Goal: Task Accomplishment & Management: Manage account settings

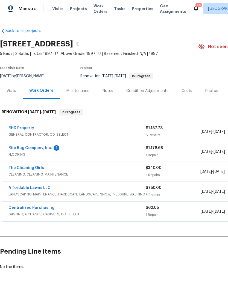
click at [19, 169] on link "The Cleaning Girls" at bounding box center [26, 168] width 36 height 4
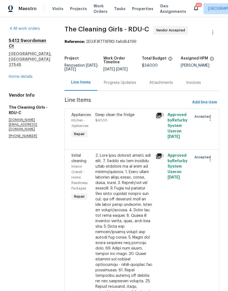
click at [130, 85] on div "Progress Updates" at bounding box center [120, 82] width 32 height 5
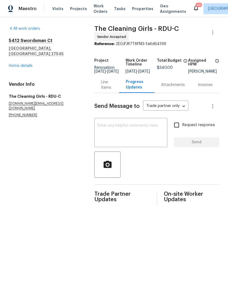
click at [148, 132] on textarea at bounding box center [131, 133] width 66 height 19
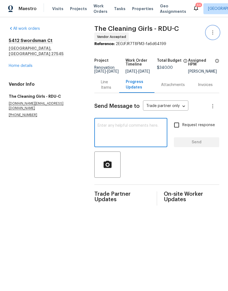
click at [212, 32] on icon "button" at bounding box center [212, 32] width 7 height 7
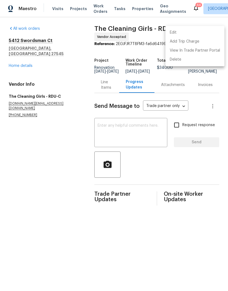
click at [205, 35] on li "Edit" at bounding box center [194, 32] width 59 height 9
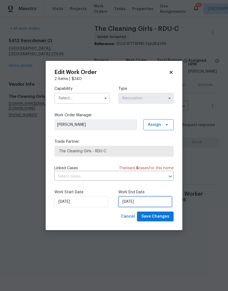
click at [152, 203] on input "[DATE]" at bounding box center [145, 201] width 54 height 11
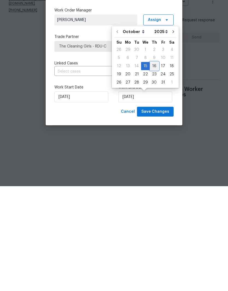
click at [155, 167] on div "16" at bounding box center [154, 171] width 9 height 8
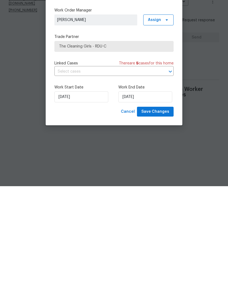
type input "10/16/2025"
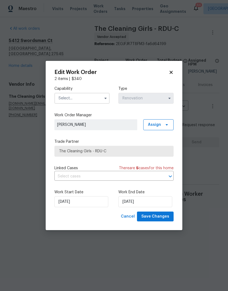
click at [92, 98] on input "text" at bounding box center [81, 98] width 55 height 11
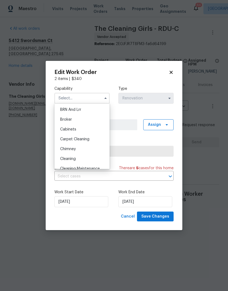
scroll to position [43, 0]
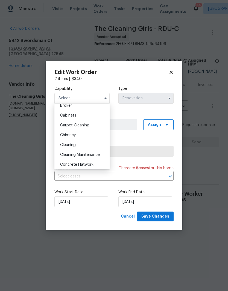
click at [99, 148] on div "Cleaning" at bounding box center [82, 145] width 52 height 10
type input "Cleaning"
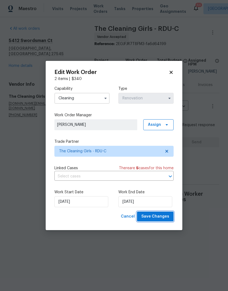
click at [165, 219] on span "Save Changes" at bounding box center [155, 216] width 28 height 7
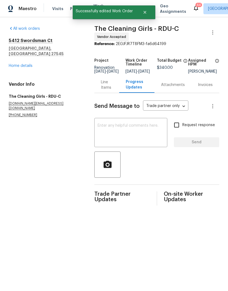
click at [140, 139] on textarea at bounding box center [131, 133] width 66 height 19
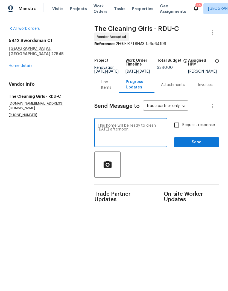
type textarea "This home will be ready to clean tomorrow afternoon."
click at [182, 130] on input "Request response" at bounding box center [176, 124] width 11 height 11
checkbox input "true"
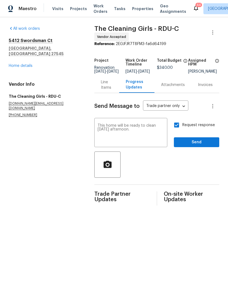
click at [111, 138] on textarea "This home will be ready to clean tomorrow afternoon." at bounding box center [131, 133] width 66 height 19
click at [107, 133] on textarea "This home will be ready to clean tomorrow afternoon." at bounding box center [131, 133] width 66 height 19
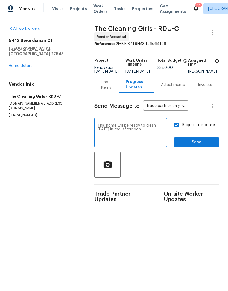
type textarea "This home will be ready to clean tomorrow 10/16 in the afternoon."
click at [210, 146] on span "Send" at bounding box center [196, 142] width 37 height 7
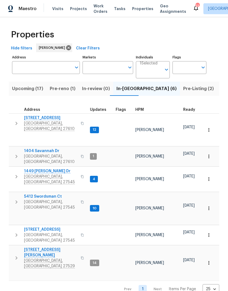
click at [37, 233] on span "[GEOGRAPHIC_DATA], [GEOGRAPHIC_DATA] 27545" at bounding box center [50, 238] width 53 height 11
click at [212, 229] on button "button" at bounding box center [209, 235] width 12 height 12
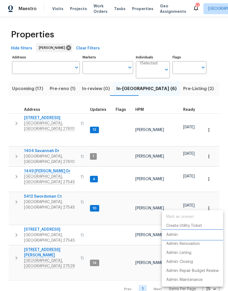
click at [197, 235] on li "Admin" at bounding box center [192, 235] width 61 height 9
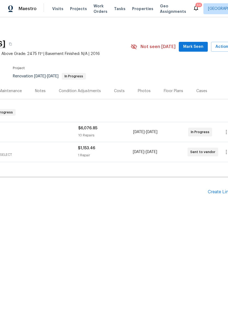
scroll to position [0, 69]
click at [112, 93] on div "Costs" at bounding box center [117, 90] width 11 height 5
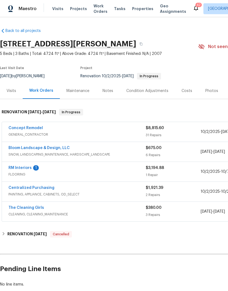
click at [104, 92] on div "Notes" at bounding box center [107, 90] width 11 height 5
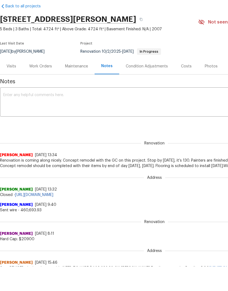
click at [48, 64] on div "Work Orders" at bounding box center [40, 66] width 23 height 5
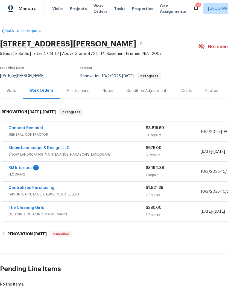
scroll to position [22, 0]
click at [26, 166] on link "RM Interiors" at bounding box center [19, 168] width 23 height 4
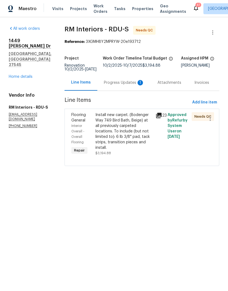
click at [128, 85] on div "Progress Updates 1" at bounding box center [124, 82] width 40 height 5
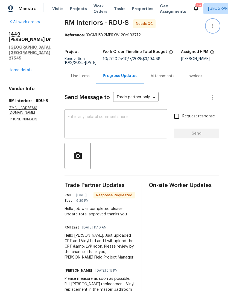
click at [213, 26] on icon "button" at bounding box center [212, 26] width 1 height 4
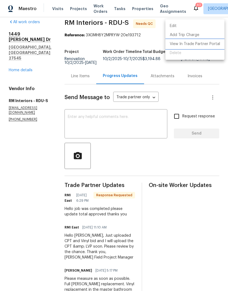
click at [210, 45] on li "View In Trade Partner Portal" at bounding box center [194, 44] width 59 height 9
click at [76, 77] on div at bounding box center [114, 145] width 228 height 291
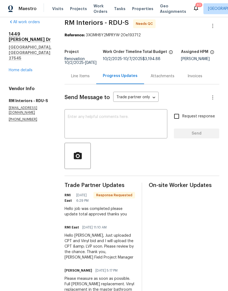
click at [77, 76] on div "Line Items" at bounding box center [80, 76] width 19 height 5
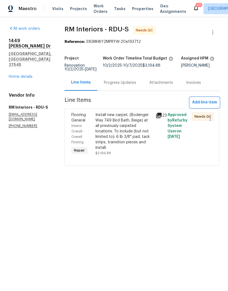
click at [209, 102] on span "Add line item" at bounding box center [204, 102] width 25 height 7
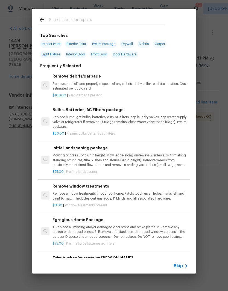
click at [91, 16] on input "text" at bounding box center [107, 20] width 116 height 8
type input "Lvp"
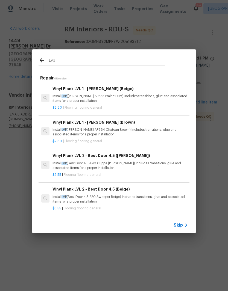
click at [120, 103] on p "Install LVP (Knighton AP835 Prairie Dust) Includes transitions, glue and associ…" at bounding box center [120, 98] width 136 height 9
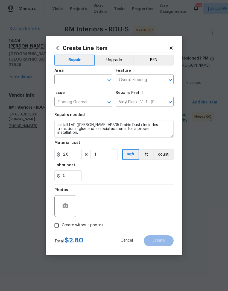
click at [87, 79] on input "text" at bounding box center [75, 80] width 43 height 8
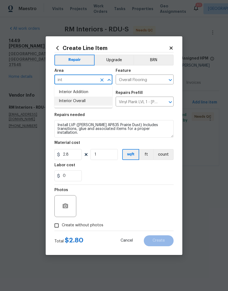
click at [86, 103] on li "Interior Overall" at bounding box center [83, 101] width 58 height 9
type input "Interior Overall"
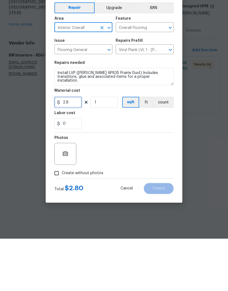
click at [72, 149] on input "2.8" at bounding box center [67, 154] width 27 height 11
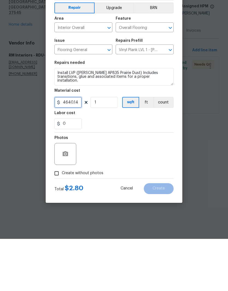
type input "4640.14"
click at [117, 55] on button "Upgrade" at bounding box center [114, 60] width 39 height 11
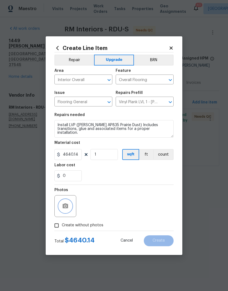
click at [69, 210] on button "button" at bounding box center [65, 206] width 13 height 13
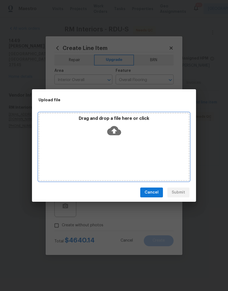
click at [142, 146] on div "Drag and drop a file here or click" at bounding box center [114, 147] width 151 height 68
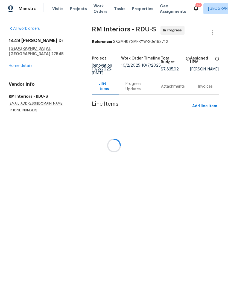
click at [16, 65] on div "[STREET_ADDRESS][PERSON_NAME][PERSON_NAME] Home details" at bounding box center [44, 53] width 70 height 31
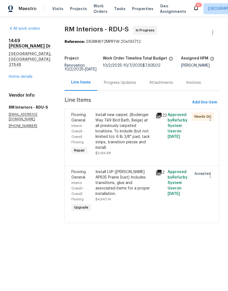
click at [16, 75] on link "Home details" at bounding box center [21, 77] width 24 height 4
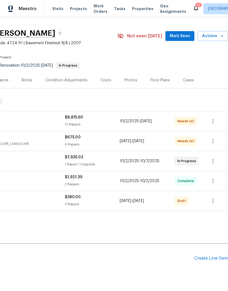
scroll to position [11, 81]
click at [162, 72] on div "Floor Plans" at bounding box center [160, 80] width 33 height 16
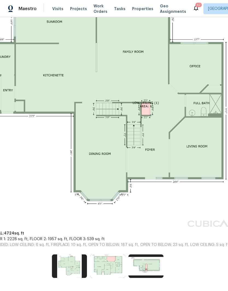
scroll to position [150, 45]
click at [156, 268] on img at bounding box center [145, 266] width 35 height 23
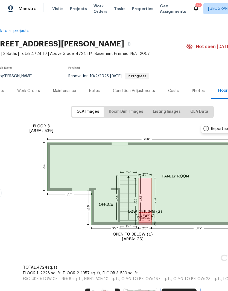
scroll to position [0, 11]
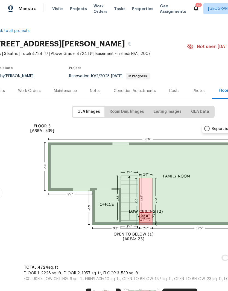
click at [34, 92] on div "Work Orders" at bounding box center [29, 90] width 23 height 5
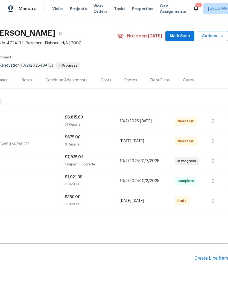
scroll to position [11, 81]
click at [207, 259] on div "Create Line Item" at bounding box center [211, 258] width 34 height 5
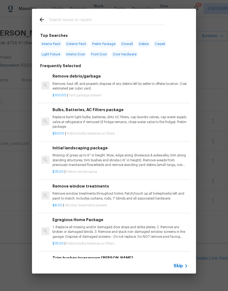
click at [117, 21] on input "text" at bounding box center [107, 20] width 116 height 8
type input "Partial"
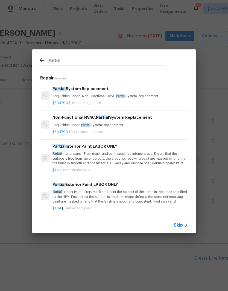
click at [70, 168] on p "$1.55 | Paint interior paint" at bounding box center [120, 170] width 136 height 5
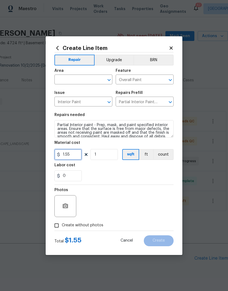
click at [70, 160] on input "1.55" at bounding box center [67, 154] width 27 height 11
click at [95, 157] on input "1" at bounding box center [103, 154] width 27 height 11
type input "540"
click at [99, 172] on div "0" at bounding box center [113, 176] width 119 height 11
click at [61, 80] on input "text" at bounding box center [75, 80] width 43 height 8
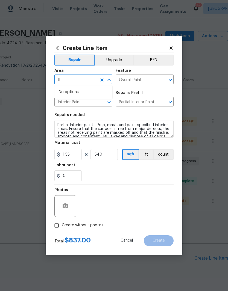
type input "t"
click at [64, 104] on li "Interior Overall" at bounding box center [83, 101] width 58 height 9
type input "Interior Overall"
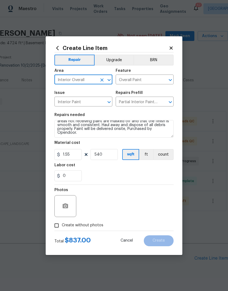
scroll to position [11, 0]
click at [86, 137] on textarea "Partial Interior paint - Prep, mask, and paint specified interior areas. Ensure…" at bounding box center [113, 128] width 119 height 17
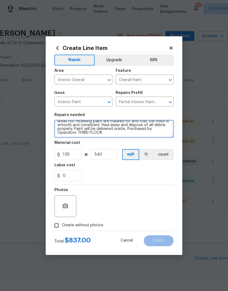
type textarea "Partial Interior paint - Prep, mask, and paint specified interior areas. Ensure…"
click at [122, 177] on div "0" at bounding box center [113, 176] width 119 height 11
click at [74, 212] on div at bounding box center [65, 206] width 22 height 22
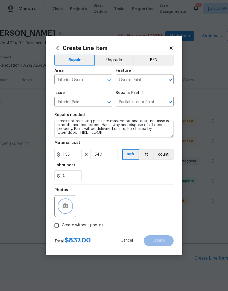
click at [65, 208] on icon "button" at bounding box center [65, 206] width 5 height 5
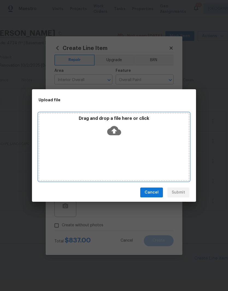
click at [134, 133] on div "Drag and drop a file here or click" at bounding box center [113, 127] width 149 height 23
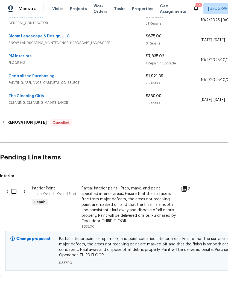
scroll to position [111, 0]
click at [14, 191] on input "checkbox" at bounding box center [16, 191] width 16 height 11
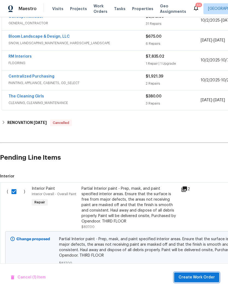
click at [194, 275] on span "Create Work Order" at bounding box center [196, 277] width 36 height 7
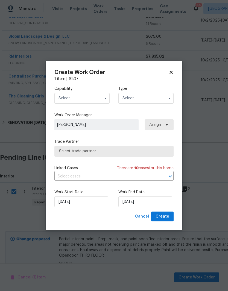
click at [90, 98] on input "text" at bounding box center [81, 98] width 55 height 11
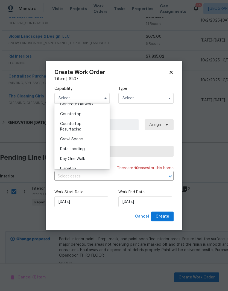
scroll to position [104, 0]
click at [173, 71] on icon at bounding box center [171, 72] width 5 height 5
checkbox input "false"
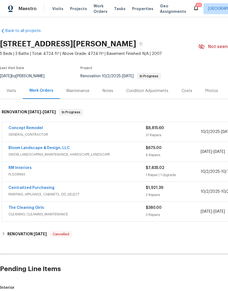
scroll to position [0, 0]
click at [16, 170] on link "RM Interiors" at bounding box center [19, 168] width 23 height 4
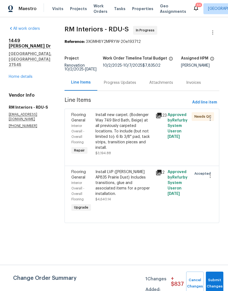
click at [28, 75] on link "Home details" at bounding box center [21, 77] width 24 height 4
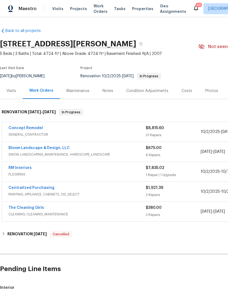
click at [34, 128] on link "Concept Remodel" at bounding box center [25, 128] width 34 height 4
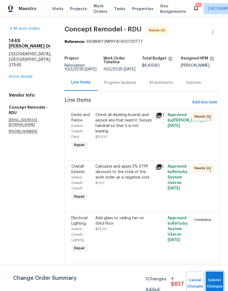
click at [216, 281] on button "Submit Changes" at bounding box center [214, 283] width 17 height 23
click at [119, 180] on div "Calculate and apply 5% STPP discount to the total of the work order as a negati…" at bounding box center [123, 175] width 57 height 22
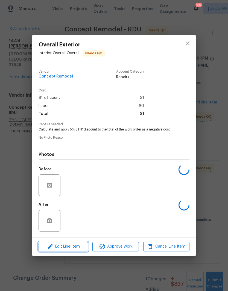
click at [77, 248] on span "Edit Line Item" at bounding box center [63, 246] width 46 height 7
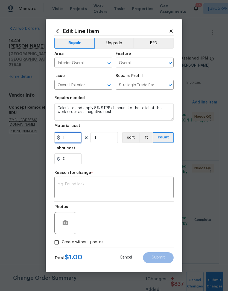
click at [73, 141] on input "1" at bounding box center [67, 137] width 27 height 11
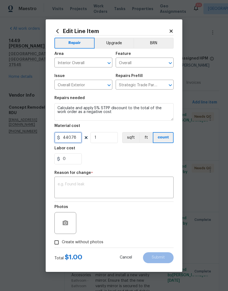
click at [78, 139] on input "440.78" at bounding box center [67, 137] width 27 height 11
click at [77, 139] on input "440.78" at bounding box center [67, 137] width 27 height 11
type input "-440.78"
click at [126, 160] on div "0" at bounding box center [113, 159] width 119 height 11
click at [160, 192] on textarea at bounding box center [114, 188] width 113 height 11
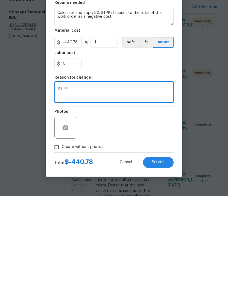
type textarea "STPP"
click at [153, 202] on div "Photos" at bounding box center [113, 220] width 119 height 36
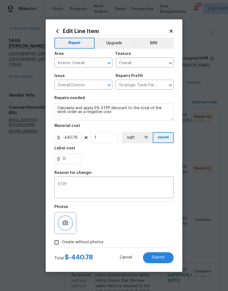
click at [69, 225] on button "button" at bounding box center [65, 223] width 13 height 13
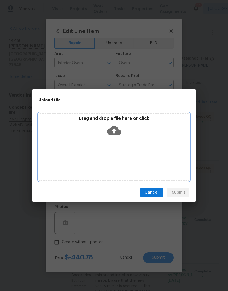
click at [146, 140] on div "Drag and drop a file here or click" at bounding box center [114, 147] width 151 height 68
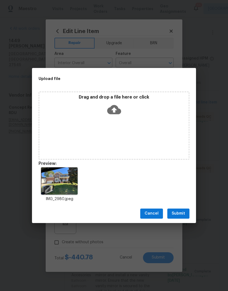
click at [185, 215] on button "Submit" at bounding box center [178, 214] width 22 height 10
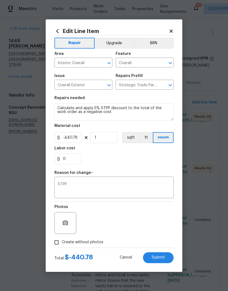
click at [170, 260] on button "Submit" at bounding box center [158, 257] width 31 height 11
type input "1"
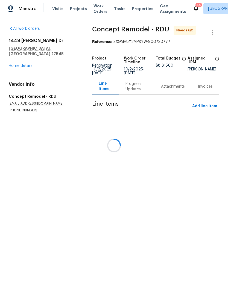
scroll to position [0, 0]
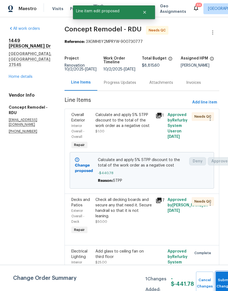
click at [218, 280] on button "Submit Changes" at bounding box center [224, 283] width 17 height 23
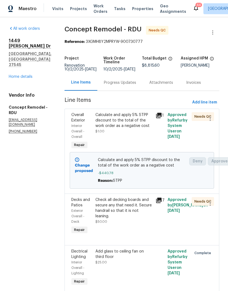
click at [131, 219] on div "Check all decking boards and secure any that need it. Secure handrail so that i…" at bounding box center [124, 217] width 60 height 42
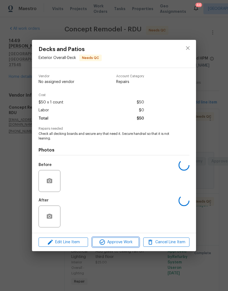
click at [128, 247] on button "Approve Work" at bounding box center [115, 243] width 46 height 10
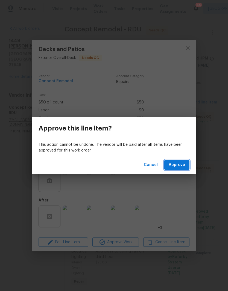
click at [185, 166] on button "Approve" at bounding box center [176, 165] width 25 height 10
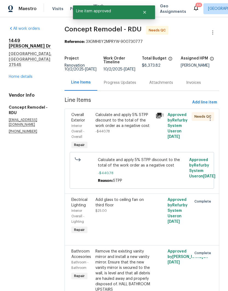
click at [120, 141] on div "Calculate and apply 5% STPP discount to the total of the work order as a negati…" at bounding box center [124, 132] width 60 height 42
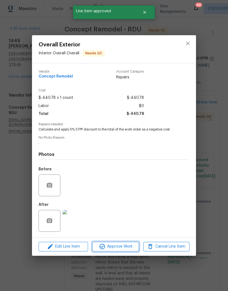
click at [127, 252] on button "Approve Work" at bounding box center [115, 247] width 46 height 10
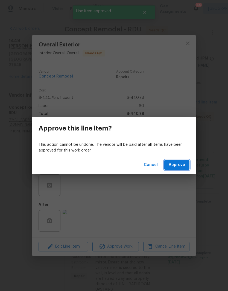
click at [189, 165] on button "Approve" at bounding box center [176, 165] width 25 height 10
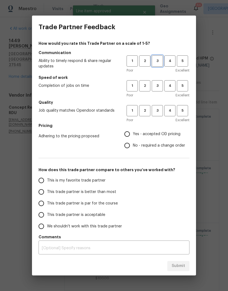
click at [157, 62] on span "3" at bounding box center [157, 61] width 10 height 6
click at [157, 88] on span "3" at bounding box center [157, 86] width 10 height 6
click at [157, 116] on button "3" at bounding box center [157, 110] width 11 height 11
click at [177, 136] on span "Yes - accepted OD pricing" at bounding box center [157, 134] width 48 height 6
click at [133, 136] on input "Yes - accepted OD pricing" at bounding box center [126, 133] width 11 height 11
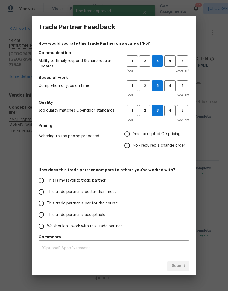
radio input "true"
click at [94, 194] on span "This trade partner is better than most" at bounding box center [81, 192] width 69 height 6
click at [47, 194] on input "This trade partner is better than most" at bounding box center [41, 191] width 11 height 11
click at [182, 266] on span "Submit" at bounding box center [178, 266] width 13 height 7
radio input "true"
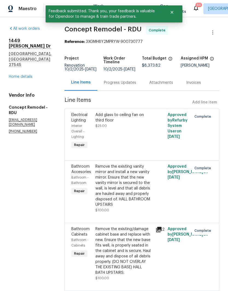
click at [28, 78] on link "Home details" at bounding box center [21, 77] width 24 height 4
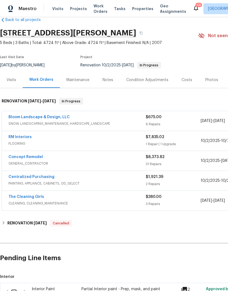
scroll to position [11, 0]
click at [57, 118] on link "Bloom Landscape & Design, LLC" at bounding box center [38, 117] width 61 height 4
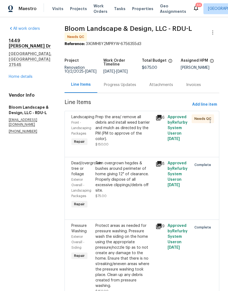
click at [142, 149] on div "Prep the area/ remove all debris and install weed barrier and mulch as directed…" at bounding box center [124, 131] width 60 height 36
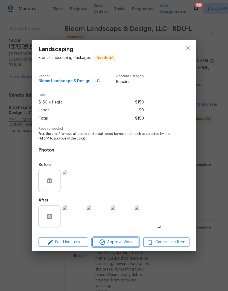
click at [132, 245] on span "Approve Work" at bounding box center [115, 242] width 43 height 7
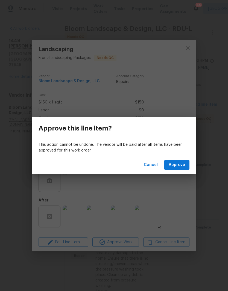
click at [182, 169] on button "Approve" at bounding box center [176, 165] width 25 height 10
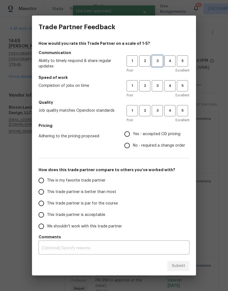
click at [157, 63] on span "3" at bounding box center [157, 61] width 10 height 6
click at [157, 86] on span "3" at bounding box center [157, 86] width 10 height 6
click at [162, 108] on span "3" at bounding box center [157, 111] width 10 height 6
click at [159, 136] on span "Yes - accepted OD pricing" at bounding box center [157, 134] width 48 height 6
click at [133, 136] on input "Yes - accepted OD pricing" at bounding box center [126, 133] width 11 height 11
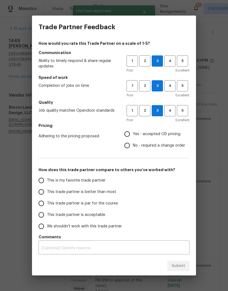
radio input "true"
click at [103, 218] on label "This trade partner is acceptable" at bounding box center [79, 214] width 86 height 11
click at [47, 218] on input "This trade partner is acceptable" at bounding box center [41, 214] width 11 height 11
click at [182, 266] on span "Submit" at bounding box center [178, 266] width 13 height 7
radio input "true"
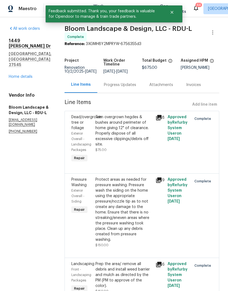
click at [29, 75] on link "Home details" at bounding box center [21, 77] width 24 height 4
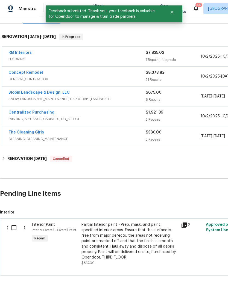
scroll to position [83, -2]
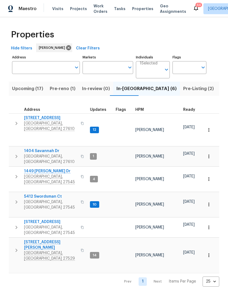
click at [29, 148] on span "1404 Savannah Dr" at bounding box center [50, 150] width 53 height 5
click at [49, 174] on span "[GEOGRAPHIC_DATA], [GEOGRAPHIC_DATA] 27545" at bounding box center [50, 179] width 53 height 11
click at [183, 91] on span "Pre-Listing (2)" at bounding box center [198, 89] width 31 height 8
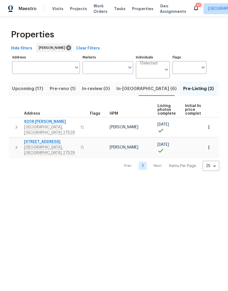
click at [41, 125] on span "Garner, NC 27529" at bounding box center [50, 130] width 53 height 11
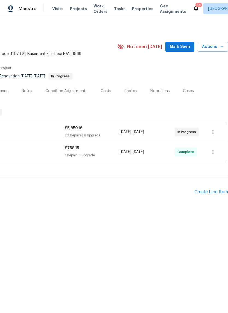
scroll to position [0, 81]
click at [28, 90] on div "Notes" at bounding box center [27, 90] width 11 height 5
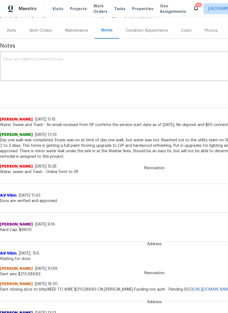
scroll to position [61, 0]
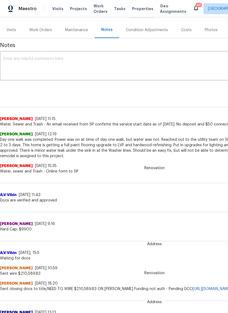
click at [186, 33] on div "Costs" at bounding box center [186, 30] width 24 height 16
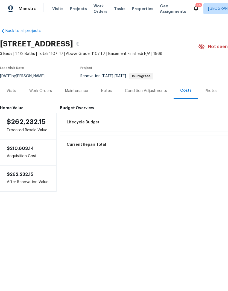
click at [12, 90] on div "Visits" at bounding box center [12, 90] width 10 height 5
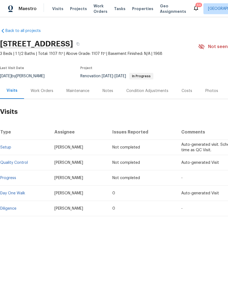
click at [104, 91] on div "Notes" at bounding box center [107, 90] width 11 height 5
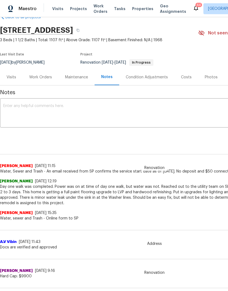
scroll to position [14, 0]
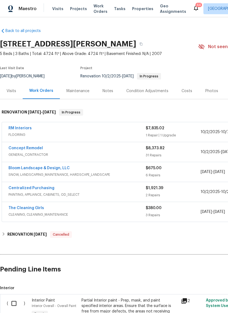
click at [106, 93] on div "Notes" at bounding box center [107, 90] width 11 height 5
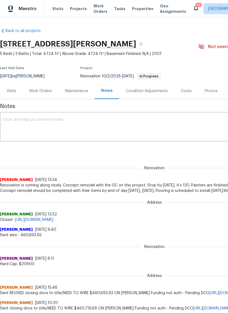
click at [13, 133] on textarea at bounding box center [154, 127] width 302 height 19
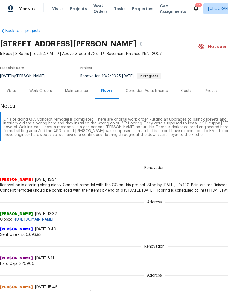
click at [34, 127] on textarea "On site doing QC. Concept remodel is completed. There are original work order. …" at bounding box center [154, 127] width 302 height 19
click at [43, 129] on textarea "On site doing QC. Concept remodel is completed. There are original work order. …" at bounding box center [154, 127] width 302 height 19
click at [74, 137] on textarea "On site doing QC. Concept remodel is completed. There are original work order. …" at bounding box center [154, 127] width 302 height 19
click at [42, 127] on textarea "On site doing QC. Concept remodel is completed. There are original work order. …" at bounding box center [154, 127] width 302 height 19
click at [30, 126] on textarea "On site doing QC. Concept remodel is completed. There are original work order. …" at bounding box center [154, 127] width 302 height 19
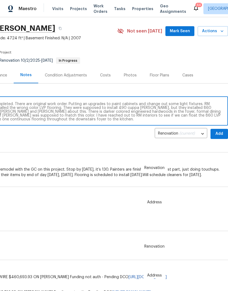
scroll to position [16, 81]
type textarea "On site doing QC. Concept remodel is completed. There are original work order. …"
click at [222, 135] on span "Add" at bounding box center [219, 134] width 9 height 7
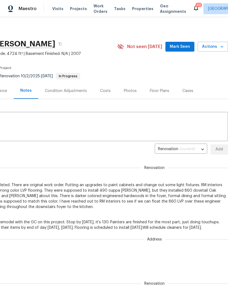
scroll to position [0, 81]
click at [185, 49] on span "Mark Seen" at bounding box center [180, 46] width 20 height 7
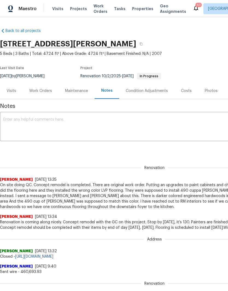
scroll to position [0, 0]
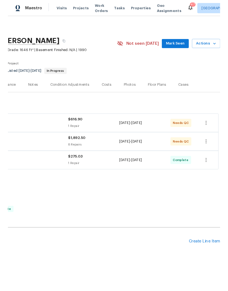
scroll to position [0, 81]
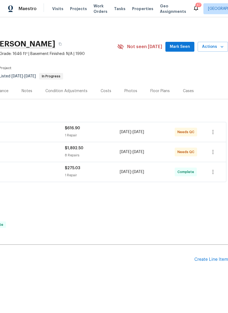
click at [202, 260] on div "Create Line Item" at bounding box center [211, 259] width 34 height 5
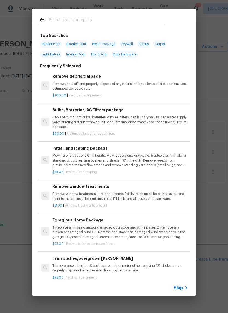
click at [122, 18] on input "text" at bounding box center [107, 20] width 116 height 8
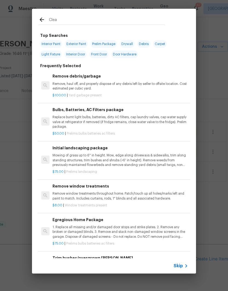
type input "Clean"
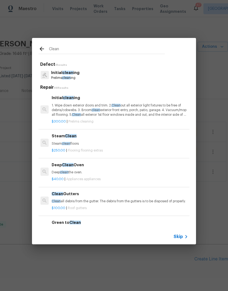
scroll to position [0, 1]
click at [154, 113] on p "1. Wipe down exterior doors and trim. 2. Clean out all exterior light fixtures …" at bounding box center [120, 110] width 136 height 14
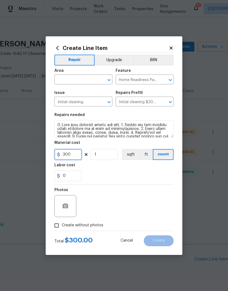
click at [78, 157] on input "300" at bounding box center [67, 154] width 27 height 11
type input "100"
click at [93, 77] on input "text" at bounding box center [75, 80] width 43 height 8
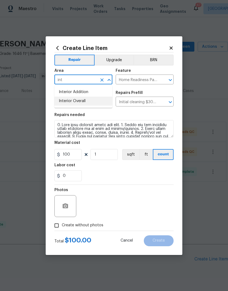
click at [94, 102] on li "Interior Overall" at bounding box center [83, 101] width 58 height 9
type input "Interior Overall"
click at [59, 49] on icon at bounding box center [57, 48] width 6 height 6
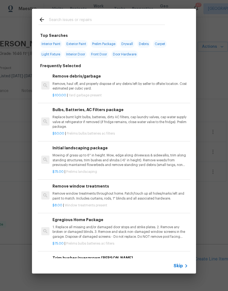
click at [133, 22] on input "text" at bounding box center [107, 20] width 116 height 8
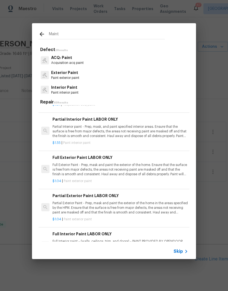
scroll to position [243, 0]
type input "M"
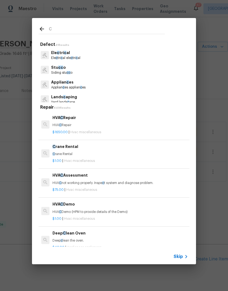
type input "Cl"
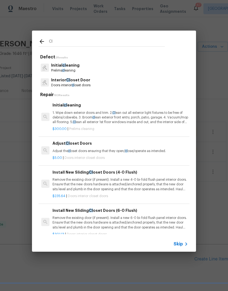
click at [78, 70] on p "Prelims cl eaning" at bounding box center [65, 70] width 28 height 5
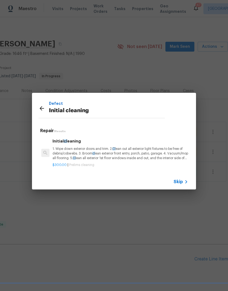
click at [159, 147] on p "1. Wipe down exterior doors and trim. 2. Cl ean out all exterior light fixtures…" at bounding box center [120, 154] width 136 height 14
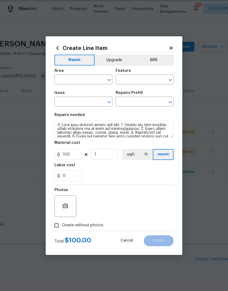
type input "Interior Overall"
type input "Home Readiness Packages"
type input "Initial cleaning"
type input "Initial cleaning $300.00"
click at [74, 158] on input "300" at bounding box center [67, 154] width 27 height 11
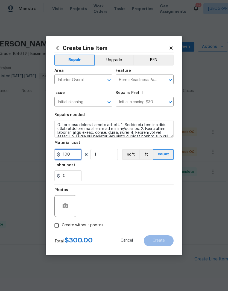
type input "100"
click at [125, 175] on div "0" at bounding box center [113, 176] width 119 height 11
click at [150, 103] on input "Initial cleaning $300.00" at bounding box center [137, 102] width 43 height 8
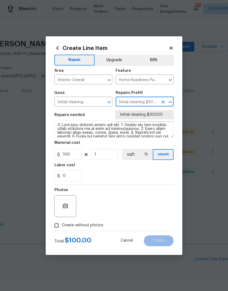
click at [126, 171] on div "0" at bounding box center [113, 176] width 119 height 11
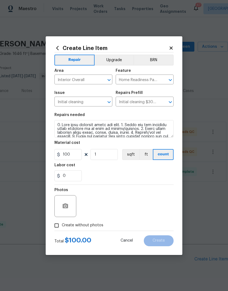
click at [91, 228] on span "Create without photos" at bounding box center [83, 226] width 42 height 6
click at [62, 228] on input "Create without photos" at bounding box center [56, 226] width 10 height 10
checkbox input "true"
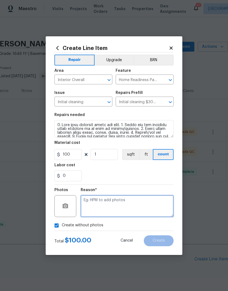
click at [149, 207] on textarea at bounding box center [127, 206] width 93 height 22
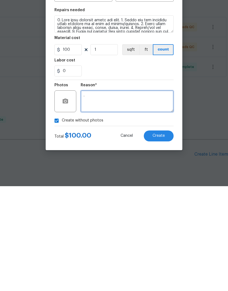
type textarea "."
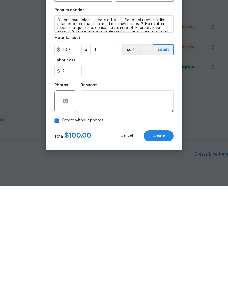
click at [166, 236] on button "Create" at bounding box center [159, 241] width 30 height 11
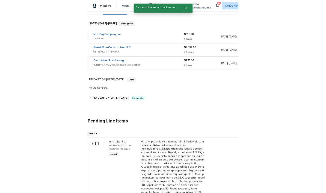
scroll to position [77, 0]
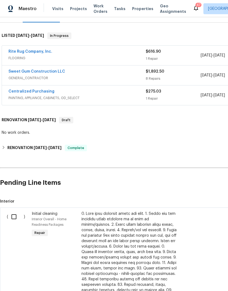
click at [14, 211] on input "checkbox" at bounding box center [16, 216] width 16 height 11
checkbox input "true"
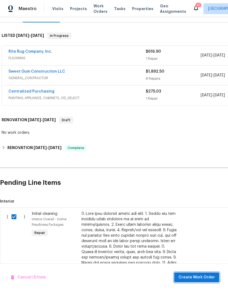
click at [204, 282] on button "Create Work Order" at bounding box center [196, 278] width 45 height 10
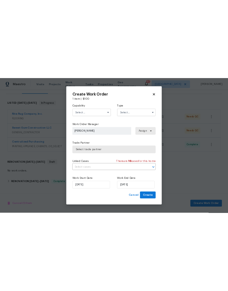
scroll to position [0, 0]
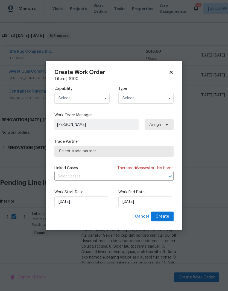
click at [58, 98] on input "text" at bounding box center [81, 98] width 55 height 11
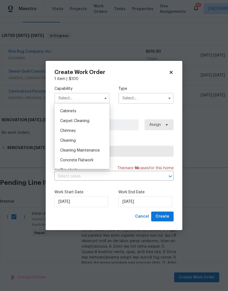
scroll to position [48, 0]
click at [95, 141] on div "Cleaning" at bounding box center [82, 141] width 52 height 10
type input "Cleaning"
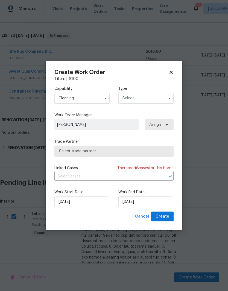
click at [157, 97] on input "text" at bounding box center [145, 98] width 55 height 11
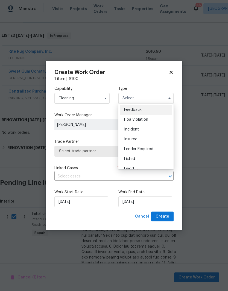
click at [156, 157] on div "Listed" at bounding box center [146, 159] width 52 height 10
type input "Listed"
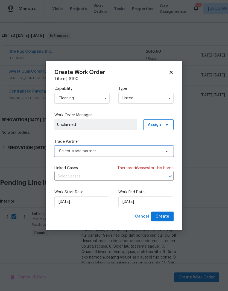
click at [156, 151] on span "Select trade partner" at bounding box center [110, 151] width 102 height 5
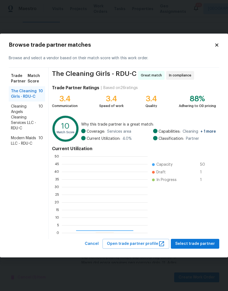
scroll to position [77, 86]
click at [23, 115] on span "Cleaning Angels Cleaning Services LLC - RDU-C" at bounding box center [25, 117] width 28 height 27
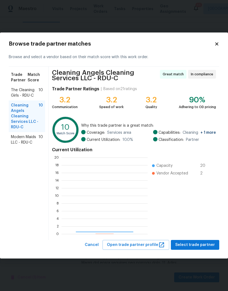
scroll to position [77, 86]
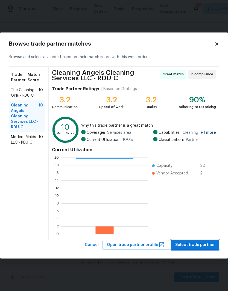
click at [191, 246] on span "Select trade partner" at bounding box center [195, 245] width 40 height 7
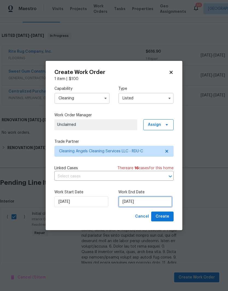
click at [155, 202] on input "[DATE]" at bounding box center [145, 201] width 54 height 11
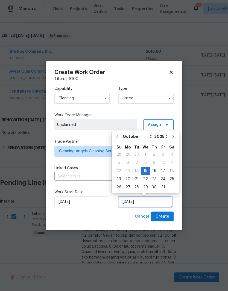
scroll to position [4, 0]
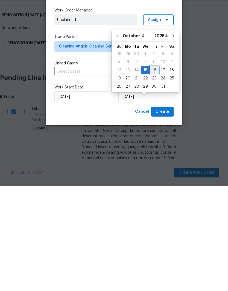
click at [154, 171] on div "16" at bounding box center [154, 175] width 9 height 8
type input "[DATE]"
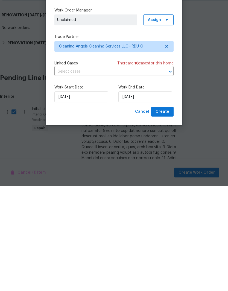
scroll to position [22, 0]
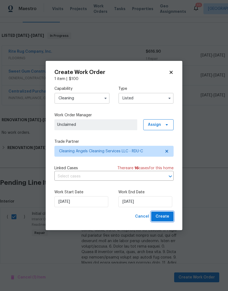
click at [169, 218] on button "Create" at bounding box center [162, 217] width 22 height 10
checkbox input "false"
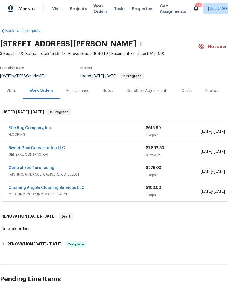
scroll to position [0, 0]
click at [21, 147] on link "Sweet Gum Construction LLC" at bounding box center [36, 148] width 57 height 4
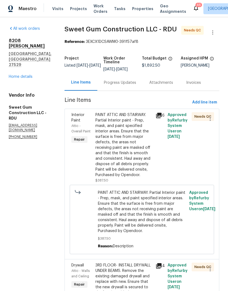
click at [142, 161] on div "PAINT ATTIC AND STAIRWAY. Partial Interior paint - Prep, mask, and paint specif…" at bounding box center [123, 145] width 57 height 66
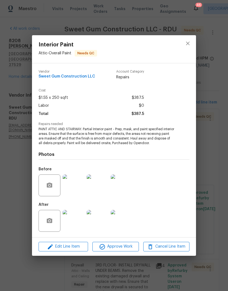
click at [127, 190] on img at bounding box center [122, 186] width 22 height 22
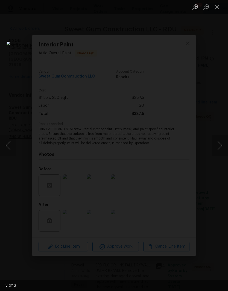
click at [219, 144] on button "Next image" at bounding box center [219, 146] width 16 height 22
click at [222, 148] on button "Next image" at bounding box center [219, 146] width 16 height 22
click at [221, 146] on button "Next image" at bounding box center [219, 146] width 16 height 22
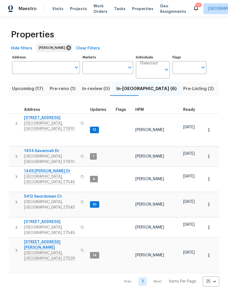
click at [41, 118] on span "[STREET_ADDRESS]" at bounding box center [50, 117] width 53 height 5
click at [29, 118] on span "[STREET_ADDRESS]" at bounding box center [50, 117] width 53 height 5
click at [183, 88] on span "Pre-Listing (2)" at bounding box center [198, 89] width 31 height 8
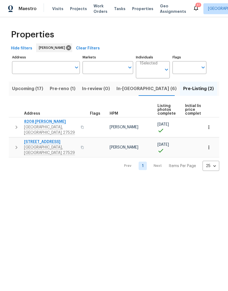
click at [29, 124] on span "8208 [PERSON_NAME]" at bounding box center [50, 121] width 53 height 5
click at [123, 89] on span "In-[GEOGRAPHIC_DATA] (6)" at bounding box center [146, 89] width 60 height 8
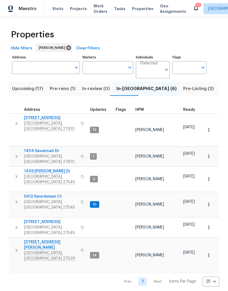
click at [42, 194] on span "5412 Swordsman Ct" at bounding box center [50, 196] width 53 height 5
click at [25, 66] on input "Address" at bounding box center [42, 67] width 60 height 13
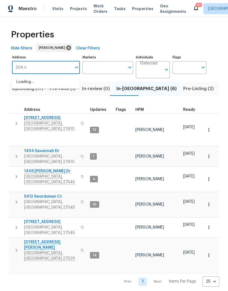
type input "204 colonial"
click at [23, 86] on li "[STREET_ADDRESS][PERSON_NAME]" at bounding box center [46, 85] width 68 height 15
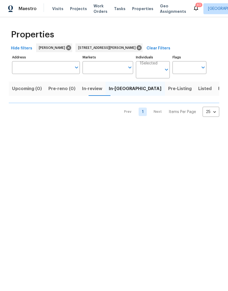
type input "[STREET_ADDRESS][PERSON_NAME]"
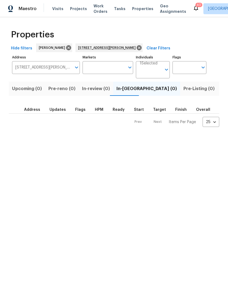
click at [221, 93] on span "Listed (1)" at bounding box center [231, 89] width 20 height 8
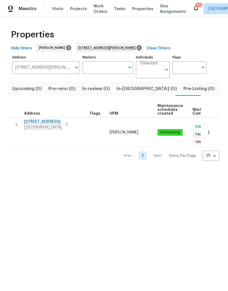
click at [35, 122] on span "[STREET_ADDRESS]" at bounding box center [43, 121] width 38 height 5
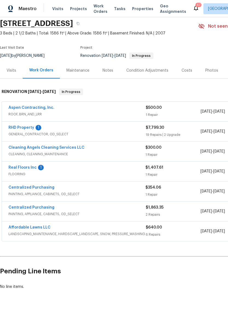
scroll to position [20, 0]
click at [20, 227] on link "Affordable Lawns LLC" at bounding box center [29, 227] width 42 height 4
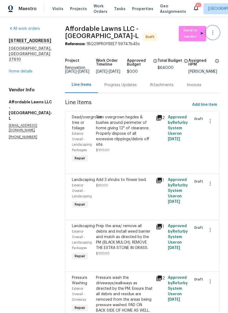
click at [216, 33] on icon "button" at bounding box center [212, 32] width 7 height 7
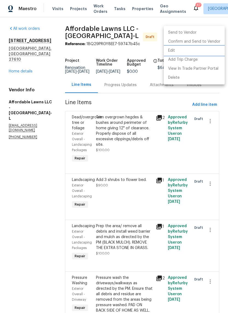
click at [209, 54] on li "Edit" at bounding box center [194, 50] width 61 height 9
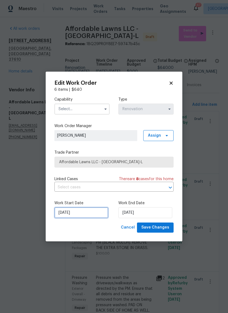
click at [87, 218] on input "[DATE]" at bounding box center [81, 212] width 54 height 11
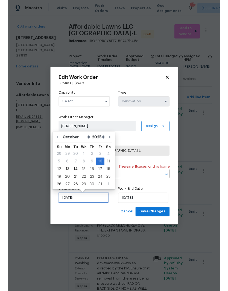
scroll to position [15, 0]
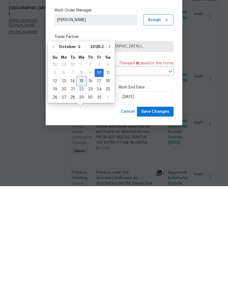
click at [82, 182] on div "15" at bounding box center [81, 186] width 9 height 8
type input "[DATE]"
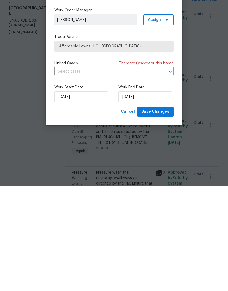
scroll to position [22, 0]
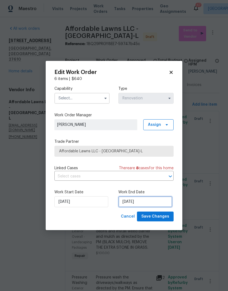
click at [156, 203] on input "[DATE]" at bounding box center [145, 201] width 54 height 11
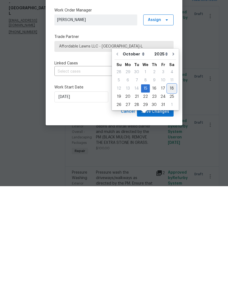
click at [172, 190] on div "18" at bounding box center [172, 194] width 8 height 8
type input "10/18/2025"
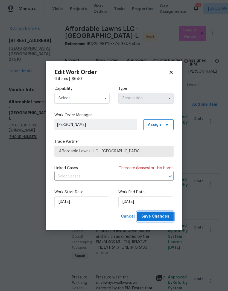
click at [164, 216] on span "Save Changes" at bounding box center [155, 216] width 28 height 7
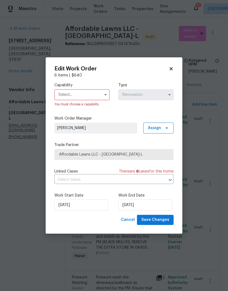
click at [90, 93] on input "text" at bounding box center [81, 94] width 55 height 11
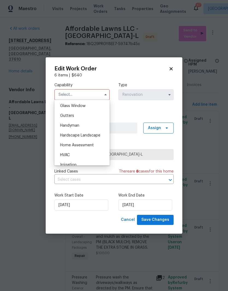
scroll to position [283, 0]
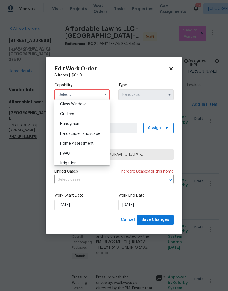
click at [100, 136] on div "Hardscape Landscape" at bounding box center [82, 134] width 52 height 10
type input "Hardscape Landscape"
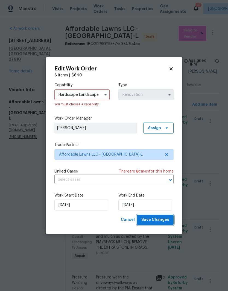
click at [170, 222] on button "Save Changes" at bounding box center [155, 220] width 37 height 10
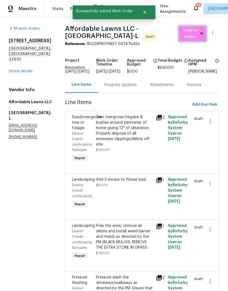
click at [191, 27] on span "Send to Vendor" at bounding box center [192, 33] width 22 height 13
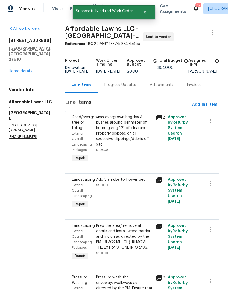
click at [15, 69] on link "Home details" at bounding box center [21, 71] width 24 height 4
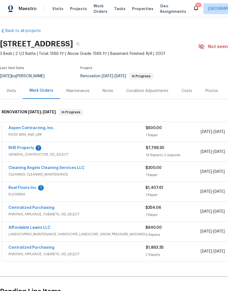
click at [105, 88] on div "Notes" at bounding box center [107, 90] width 11 height 5
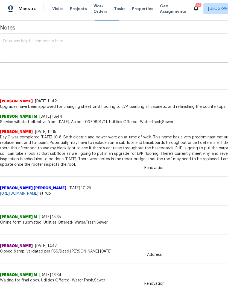
scroll to position [78, 0]
click at [14, 50] on textarea at bounding box center [154, 49] width 302 height 19
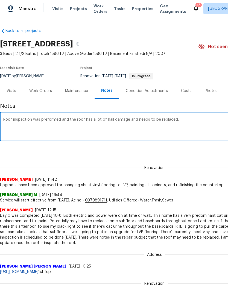
scroll to position [0, 0]
click at [213, 129] on textarea "Roof inspection was preformed and the roof has a lot of hail damage and needs t…" at bounding box center [154, 127] width 302 height 19
type textarea "Roof inspection was preformed and the roof has a lot of hail damage and needs t…"
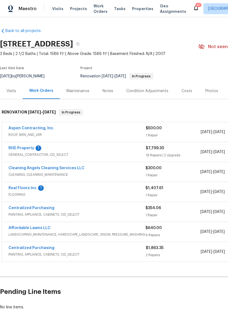
click at [11, 129] on link "Aspen Contracting, Inc." at bounding box center [31, 128] width 46 height 4
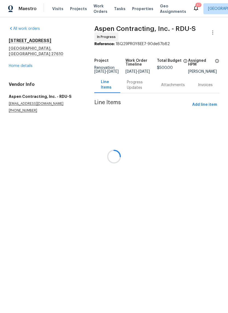
click at [134, 89] on div at bounding box center [114, 156] width 228 height 313
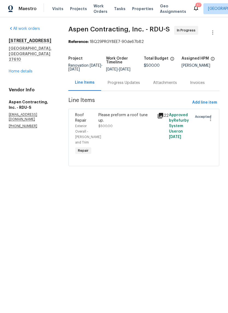
click at [135, 86] on div "Progress Updates" at bounding box center [124, 82] width 32 height 5
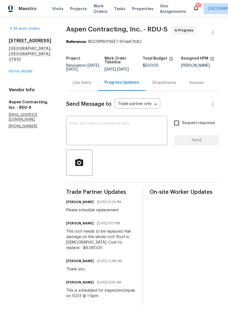
click at [9, 69] on link "Home details" at bounding box center [21, 71] width 24 height 4
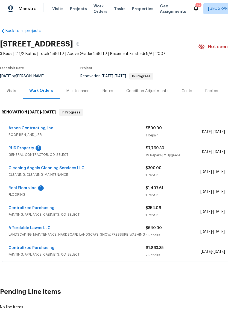
click at [18, 189] on link "Real Floors Inc" at bounding box center [22, 188] width 28 height 4
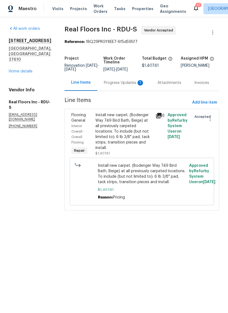
click at [118, 85] on div "Progress Updates 1" at bounding box center [124, 82] width 40 height 5
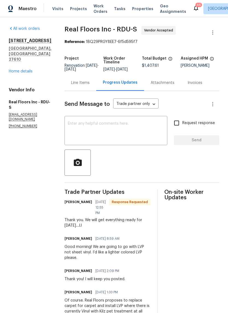
click at [145, 132] on textarea at bounding box center [116, 131] width 96 height 19
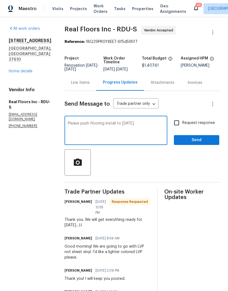
type textarea "Please push flooring install to [DATE]."
click at [186, 122] on span "Request response" at bounding box center [198, 123] width 33 height 6
click at [182, 122] on input "Request response" at bounding box center [176, 122] width 11 height 11
checkbox input "true"
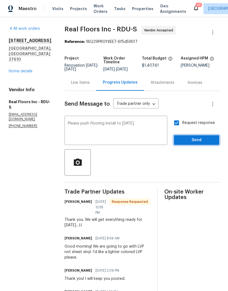
click at [203, 144] on button "Send" at bounding box center [196, 140] width 45 height 10
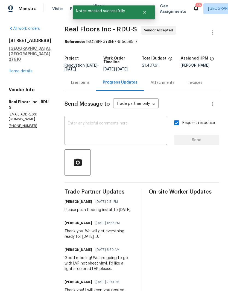
click at [20, 69] on link "Home details" at bounding box center [21, 71] width 24 height 4
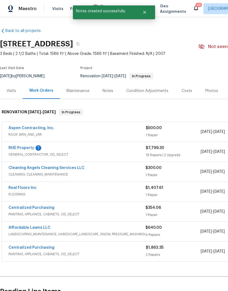
click at [14, 149] on link "RHD Property" at bounding box center [21, 148] width 26 height 4
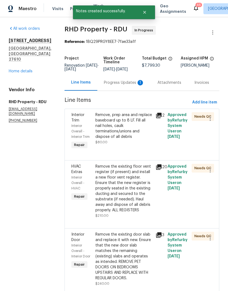
click at [118, 86] on div "Progress Updates 1" at bounding box center [124, 82] width 40 height 5
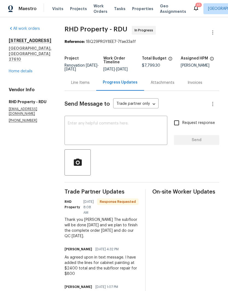
click at [32, 67] on div "All work orders 3803 Chehaw Dr Raleigh, NC 27610 Home details Vendor Info RHD P…" at bounding box center [30, 74] width 43 height 97
click at [21, 69] on link "Home details" at bounding box center [21, 71] width 24 height 4
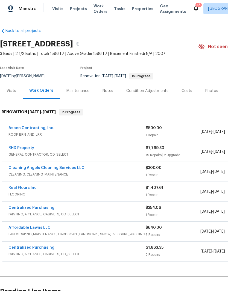
click at [16, 186] on link "Real Floors Inc" at bounding box center [22, 188] width 28 height 4
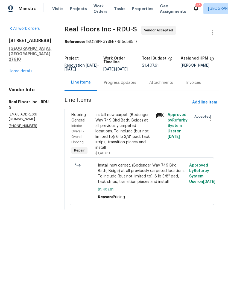
click at [117, 87] on div "Progress Updates" at bounding box center [119, 83] width 45 height 16
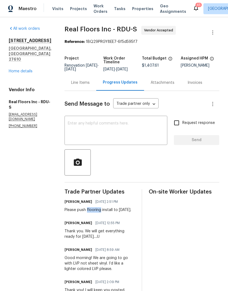
click at [110, 229] on div "Thank you. We will get everything ready for Thursday...JJ" at bounding box center [99, 234] width 70 height 11
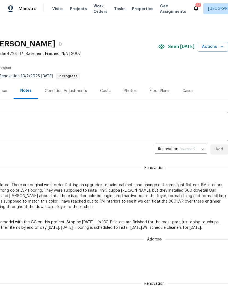
scroll to position [0, 81]
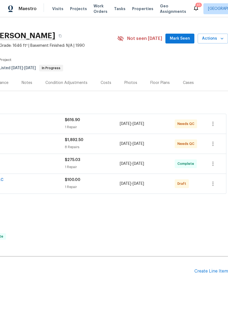
scroll to position [8, 81]
click at [184, 40] on span "Mark Seen" at bounding box center [180, 38] width 20 height 7
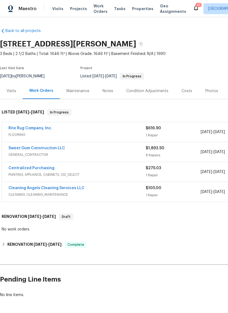
scroll to position [0, 0]
click at [20, 130] on link "Rite Rug Company, Inc." at bounding box center [30, 128] width 44 height 4
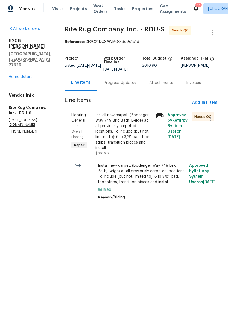
click at [128, 150] on div "Install new carpet. (Bodenger Way 749 Bird Bath, Beige) at all previously carpe…" at bounding box center [123, 131] width 57 height 38
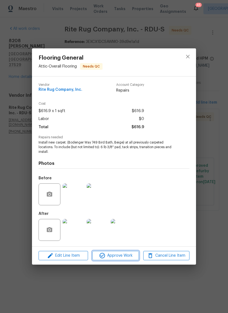
click at [112, 257] on span "Approve Work" at bounding box center [115, 255] width 43 height 7
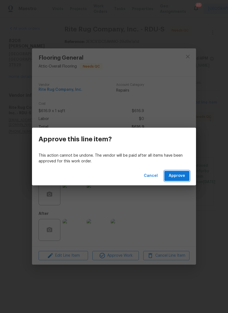
click at [176, 178] on span "Approve" at bounding box center [177, 175] width 16 height 7
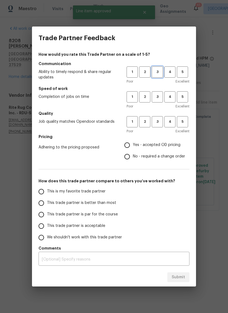
click at [154, 77] on button "3" at bounding box center [157, 71] width 11 height 11
click at [158, 92] on button "3" at bounding box center [157, 96] width 11 height 11
click at [157, 119] on span "3" at bounding box center [157, 122] width 10 height 6
click at [167, 146] on span "Yes - accepted OD pricing" at bounding box center [157, 145] width 48 height 6
click at [133, 146] on input "Yes - accepted OD pricing" at bounding box center [126, 144] width 11 height 11
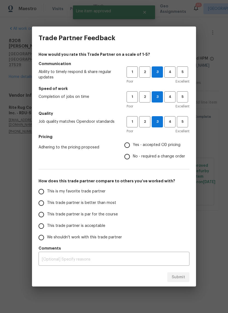
radio input "true"
click at [93, 224] on span "This trade partner is acceptable" at bounding box center [76, 226] width 58 height 6
click at [47, 224] on input "This trade partner is acceptable" at bounding box center [41, 225] width 11 height 11
click at [183, 277] on span "Submit" at bounding box center [178, 277] width 13 height 7
radio input "true"
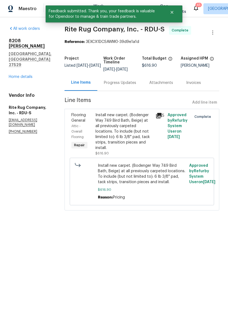
click at [25, 66] on div "All work orders 8208 Diane Cir Garner, NC 27529 Home details Vendor Info Rite R…" at bounding box center [30, 80] width 43 height 108
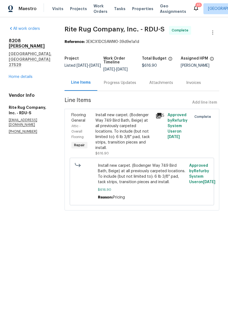
click at [15, 75] on link "Home details" at bounding box center [21, 77] width 24 height 4
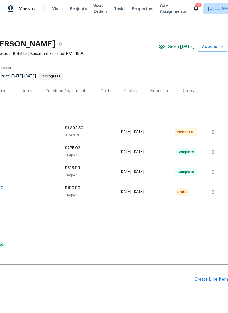
scroll to position [0, 81]
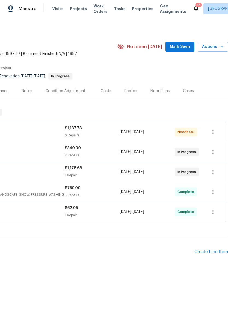
scroll to position [0, 81]
click at [183, 49] on span "Mark Seen" at bounding box center [180, 46] width 20 height 7
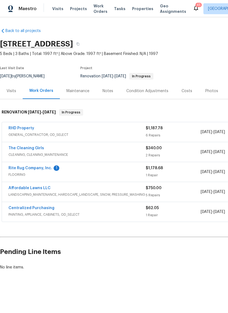
scroll to position [0, 0]
click at [23, 169] on link "Rite Rug Company, Inc." at bounding box center [30, 168] width 44 height 4
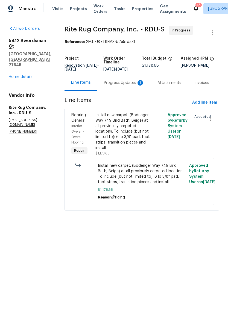
click at [117, 84] on div "Progress Updates 1" at bounding box center [124, 82] width 40 height 5
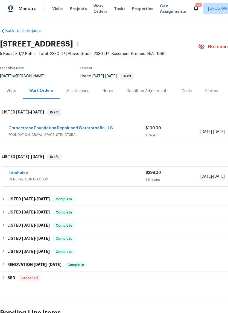
click at [24, 129] on link "Cornerstone Foundation Repair and Waterproofin LLC" at bounding box center [60, 128] width 104 height 4
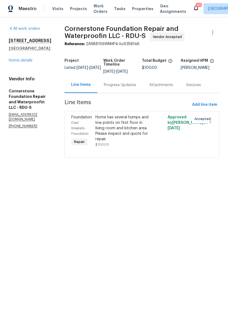
click at [105, 85] on div "Progress Updates" at bounding box center [120, 84] width 32 height 5
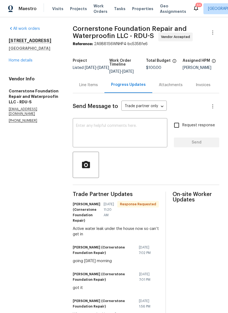
click at [15, 59] on link "Home details" at bounding box center [21, 60] width 24 height 4
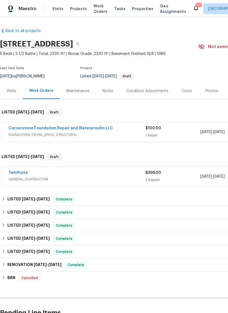
click at [13, 174] on link "TwinPulse" at bounding box center [17, 173] width 19 height 4
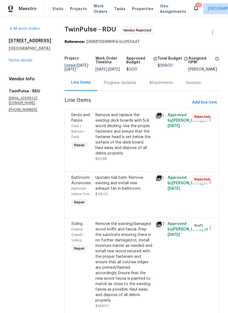
click at [134, 154] on div "Remove and replace the existing deck boards with 5/4 wood decking. Use the prop…" at bounding box center [123, 134] width 57 height 44
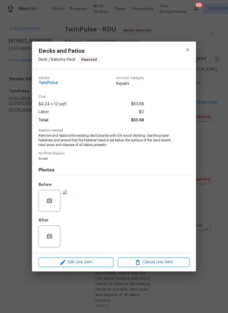
click at [69, 206] on img at bounding box center [74, 201] width 22 height 22
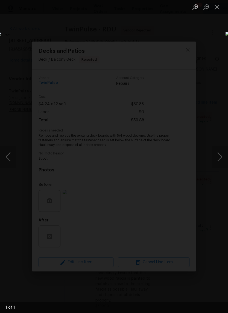
click at [218, 8] on button "Close lightbox" at bounding box center [216, 7] width 11 height 10
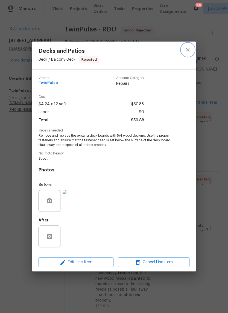
click at [186, 51] on icon "close" at bounding box center [187, 49] width 7 height 7
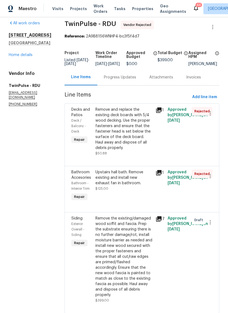
scroll to position [5, 0]
click at [12, 54] on link "Home details" at bounding box center [21, 55] width 24 height 4
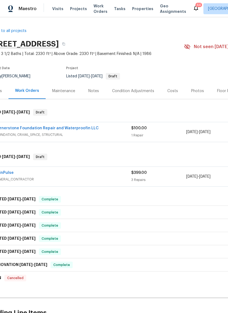
scroll to position [0, 14]
click at [35, 130] on link "Cornerstone Foundation Repair and Waterproofin LLC" at bounding box center [47, 128] width 104 height 4
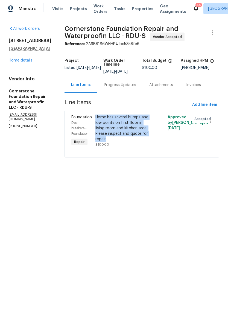
click at [19, 62] on link "Home details" at bounding box center [21, 60] width 24 height 4
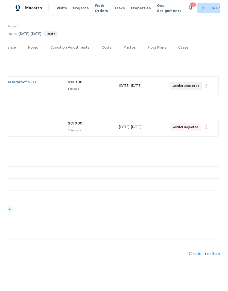
scroll to position [40, 81]
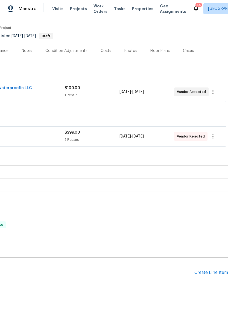
click at [217, 272] on div "Create Line Item" at bounding box center [211, 272] width 34 height 5
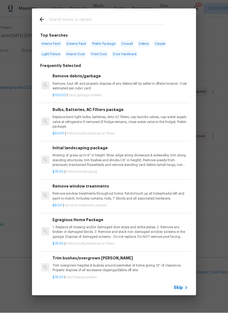
click at [58, 18] on input "text" at bounding box center [107, 20] width 116 height 8
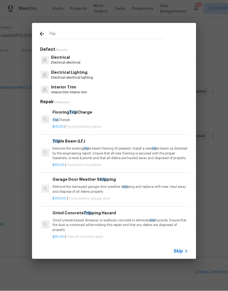
scroll to position [0, 0]
click at [117, 33] on input "Trip" at bounding box center [107, 35] width 116 height 8
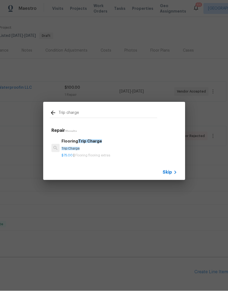
type input "Trip charge"
click at [54, 115] on icon at bounding box center [53, 113] width 7 height 7
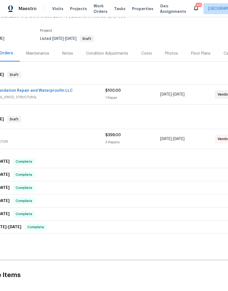
scroll to position [38, 39]
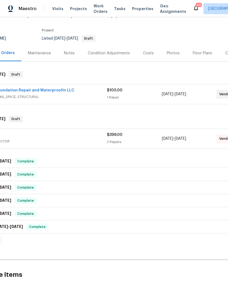
click at [48, 90] on link "Cornerstone Foundation Repair and Waterproofin LLC" at bounding box center [22, 91] width 104 height 4
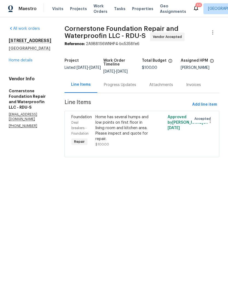
click at [17, 61] on link "Home details" at bounding box center [21, 60] width 24 height 4
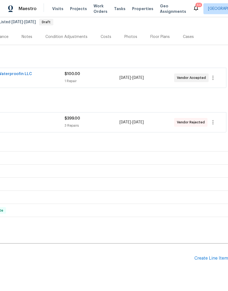
scroll to position [54, 81]
click at [217, 260] on div "Create Line Item" at bounding box center [211, 258] width 34 height 5
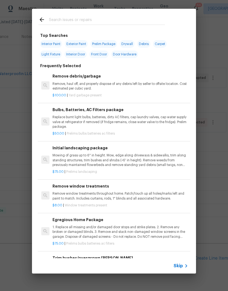
click at [126, 22] on input "text" at bounding box center [107, 20] width 116 height 8
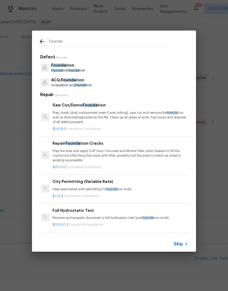
type input "Founda"
click at [94, 72] on div "Founda tion Founda tion founda tion" at bounding box center [114, 67] width 151 height 15
click at [90, 67] on div "Founda tion Founda tion founda tion" at bounding box center [114, 67] width 151 height 15
click at [82, 71] on p "Founda tion founda tion" at bounding box center [68, 70] width 34 height 5
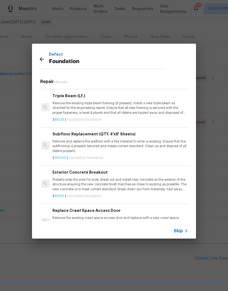
scroll to position [441, 0]
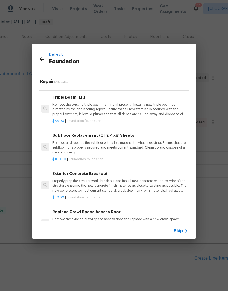
click at [152, 153] on p "Remove and replace the subfloor with a like material to what is existing. Ensur…" at bounding box center [120, 148] width 136 height 14
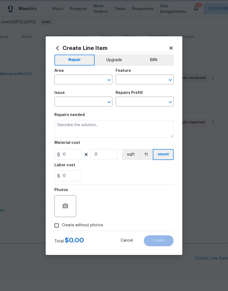
type input "Foundation"
type input "Subfloor Replacement (QTY. 4'x8' Sheets) $100.00"
type textarea "Remove and replace the subfloor with a like material to what is existing. Ensur…"
type input "100"
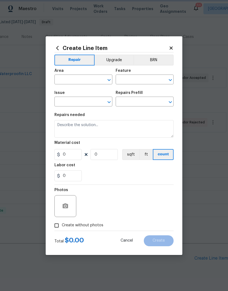
type input "1"
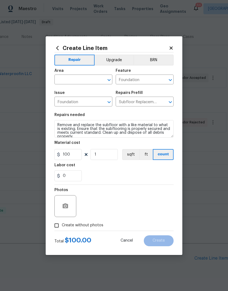
click at [91, 81] on input "text" at bounding box center [75, 80] width 43 height 8
type input "f"
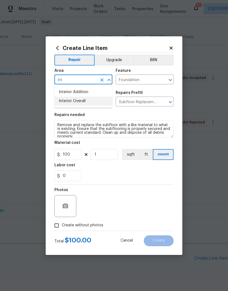
click at [69, 102] on li "Interior Overall" at bounding box center [83, 101] width 58 height 9
type input "Interior Overall"
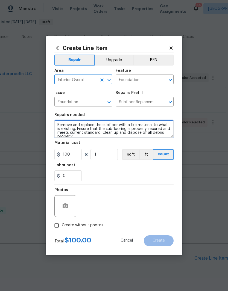
click at [96, 127] on textarea "Remove and replace the subfloor with a like material to what is existing. Ensur…" at bounding box center [113, 128] width 119 height 17
click at [99, 128] on textarea "Remove and replace the subfloor with a like material to what is existing. Ensur…" at bounding box center [113, 128] width 119 height 17
click at [99, 133] on textarea "Remove and replace the subfloor with a like material to what is existing. Ensur…" at bounding box center [113, 128] width 119 height 17
click at [112, 127] on textarea "Remove and replace the subfloor with a like material to what is existing. Ensur…" at bounding box center [113, 128] width 119 height 17
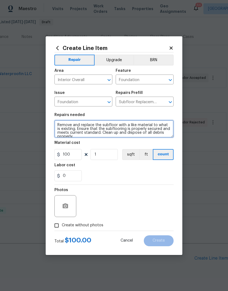
click at [135, 125] on textarea "Remove and replace the subfloor with a like material to what is existing. Ensur…" at bounding box center [113, 128] width 119 height 17
click at [89, 137] on textarea "Remove and replace the subfloor with a like material to what is existing. Ensur…" at bounding box center [113, 128] width 119 height 17
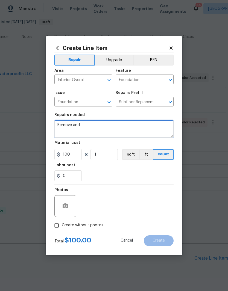
type textarea "Remove"
click at [81, 128] on textarea at bounding box center [113, 128] width 119 height 17
click at [79, 124] on textarea at bounding box center [113, 128] width 119 height 17
click at [90, 133] on textarea at bounding box center [113, 128] width 119 height 17
click at [118, 128] on textarea at bounding box center [113, 128] width 119 height 17
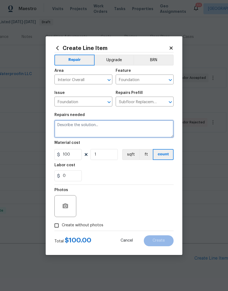
paste textarea "Home has several humps and low points on first floor in living room and kitchen…"
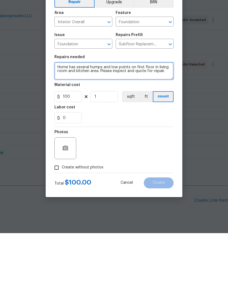
type textarea "Home has several humps and low points on first floor in living room and kitchen…"
click at [57, 221] on input "Create without photos" at bounding box center [56, 226] width 10 height 10
checkbox input "true"
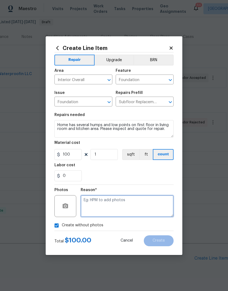
click at [152, 207] on textarea at bounding box center [127, 206] width 93 height 22
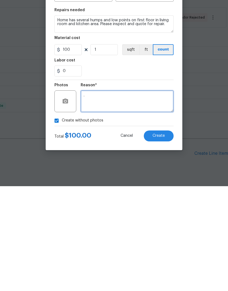
type textarea "."
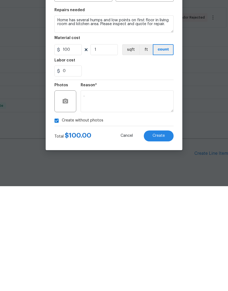
click at [164, 239] on span "Create" at bounding box center [158, 241] width 12 height 4
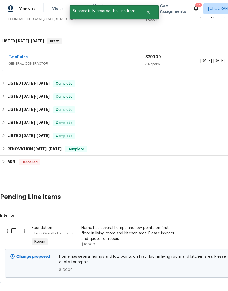
scroll to position [116, 0]
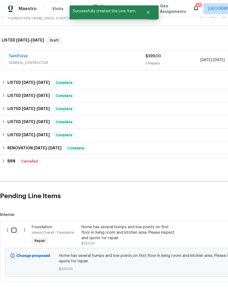
click at [12, 225] on input "checkbox" at bounding box center [16, 230] width 16 height 11
checkbox input "true"
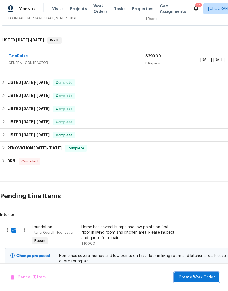
click at [212, 274] on button "Create Work Order" at bounding box center [196, 278] width 45 height 10
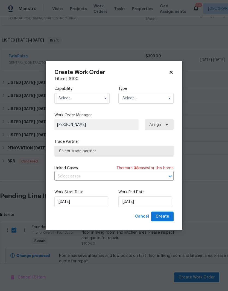
click at [95, 97] on input "text" at bounding box center [81, 98] width 55 height 11
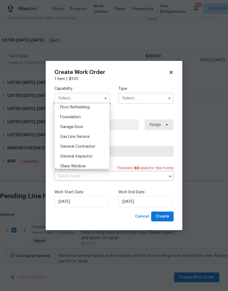
scroll to position [225, 0]
click at [103, 149] on div "General Contractor" at bounding box center [82, 147] width 52 height 10
type input "General Contractor"
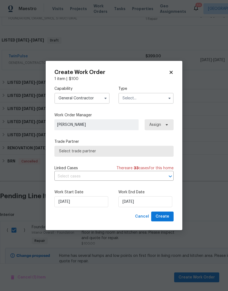
click at [147, 102] on input "text" at bounding box center [145, 98] width 55 height 11
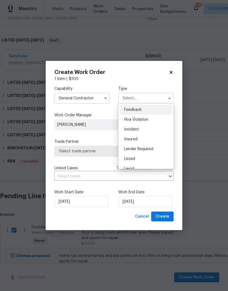
click at [159, 158] on div "Listed" at bounding box center [146, 159] width 52 height 10
type input "Listed"
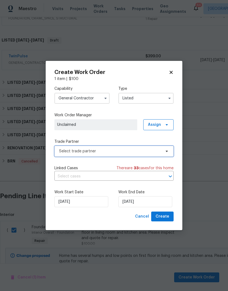
click at [164, 149] on span at bounding box center [166, 151] width 6 height 4
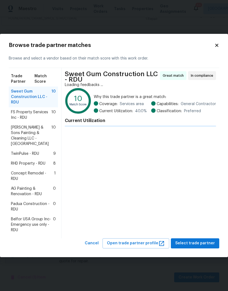
click at [17, 121] on span "FS Property Services Inc - RDU" at bounding box center [31, 115] width 40 height 11
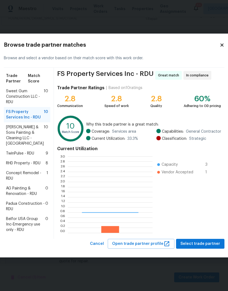
scroll to position [77, 85]
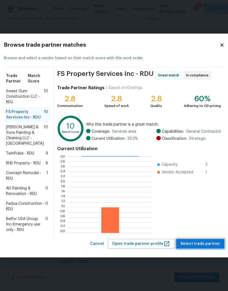
click at [202, 248] on span "Select trade partner" at bounding box center [200, 244] width 40 height 7
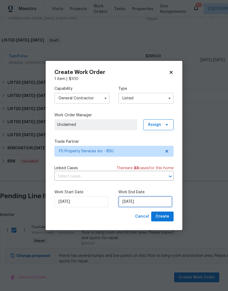
click at [149, 201] on input "[DATE]" at bounding box center [145, 201] width 54 height 11
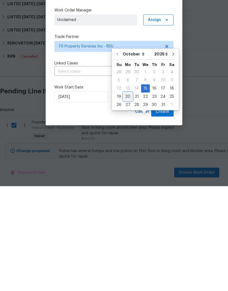
click at [126, 198] on div "20" at bounding box center [127, 202] width 9 height 8
type input "[DATE]"
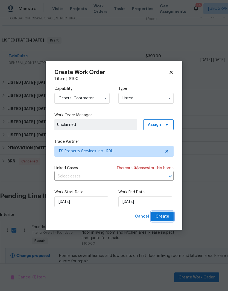
click at [171, 217] on button "Create" at bounding box center [162, 217] width 22 height 10
click at [168, 126] on icon at bounding box center [166, 125] width 4 height 4
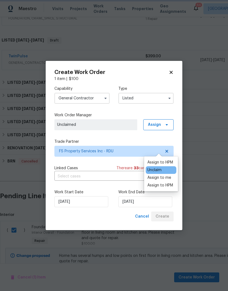
checkbox input "false"
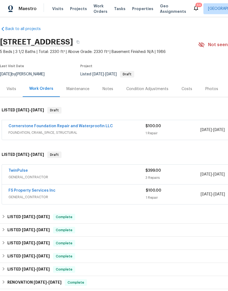
scroll to position [2, 0]
click at [18, 189] on link "FS Property Services Inc" at bounding box center [31, 191] width 47 height 4
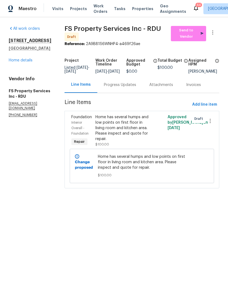
click at [145, 138] on div "Home has several humps and low points on first floor in living room and kitchen…" at bounding box center [123, 127] width 57 height 27
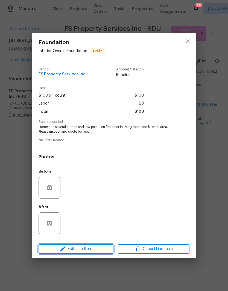
click at [101, 247] on span "Edit Line Item" at bounding box center [76, 249] width 72 height 7
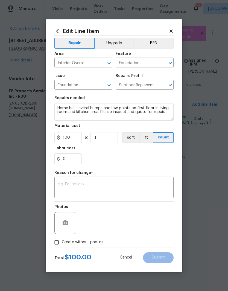
click at [156, 124] on div "Material cost" at bounding box center [113, 127] width 119 height 7
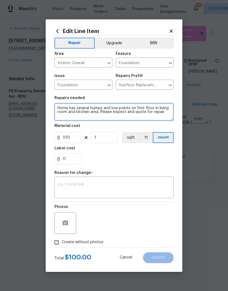
click at [171, 117] on textarea "Home has several humps and low points on first floor in living room and kitchen…" at bounding box center [113, 111] width 119 height 17
type textarea "Home has several humps and low points on first floor in living room and kitchen…"
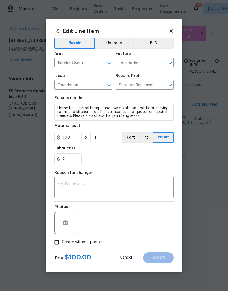
click at [147, 158] on div "0" at bounding box center [113, 159] width 119 height 11
click at [63, 189] on textarea at bounding box center [114, 188] width 113 height 11
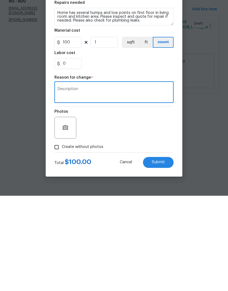
type textarea "Description"
click at [167, 252] on button "Submit" at bounding box center [158, 257] width 31 height 11
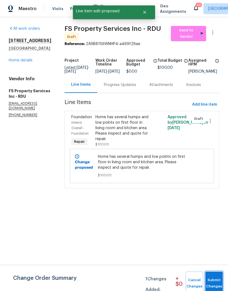
click at [215, 280] on span "Submit Changes" at bounding box center [214, 283] width 12 height 13
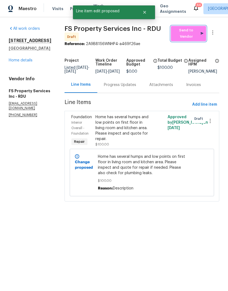
click at [191, 35] on span "Send to Vendor" at bounding box center [189, 33] width 30 height 13
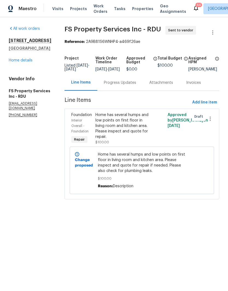
click at [139, 83] on div "Progress Updates" at bounding box center [119, 83] width 45 height 16
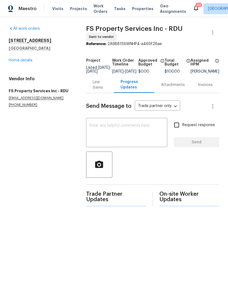
click at [142, 133] on textarea at bounding box center [126, 133] width 75 height 19
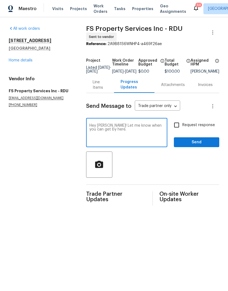
type textarea "Hey Kevin! Let me know when you can get by here."
click at [182, 127] on input "Request response" at bounding box center [176, 124] width 11 height 11
checkbox input "true"
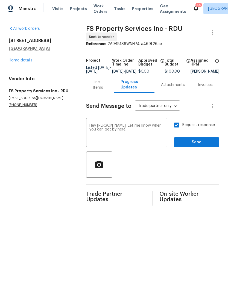
click at [138, 132] on textarea "Hey Kevin! Let me know when you can get by here." at bounding box center [126, 133] width 75 height 19
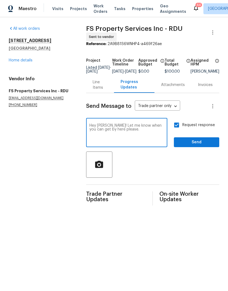
type textarea "Hey Kevin! Let me know when you can get by here please."
click at [201, 146] on span "Send" at bounding box center [196, 142] width 37 height 7
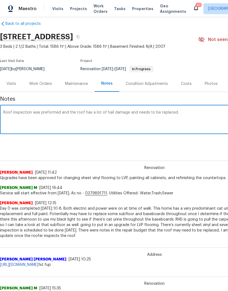
scroll to position [8, 0]
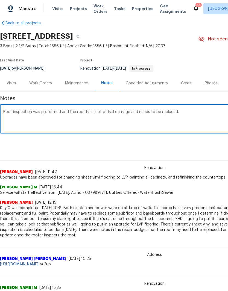
click at [48, 85] on div "Work Orders" at bounding box center [40, 83] width 23 height 5
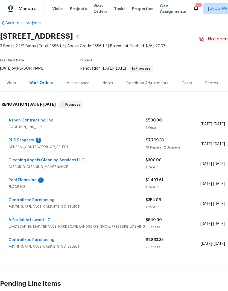
click at [31, 181] on link "Real Floors Inc" at bounding box center [22, 180] width 28 height 4
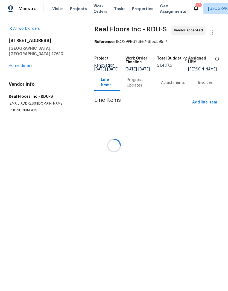
click at [144, 87] on div at bounding box center [114, 145] width 228 height 291
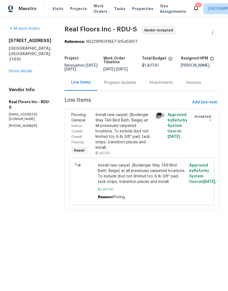
click at [135, 90] on div "Progress Updates" at bounding box center [119, 83] width 45 height 16
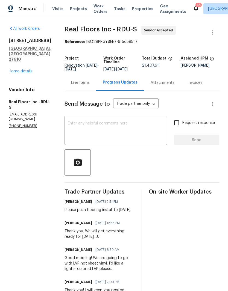
click at [133, 127] on textarea at bounding box center [116, 131] width 96 height 19
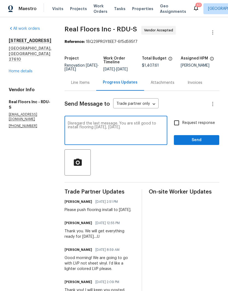
type textarea "Disregard the last message. You are still good to install flooring tomorrow, Th…"
click at [178, 123] on input "Request response" at bounding box center [176, 122] width 11 height 11
checkbox input "true"
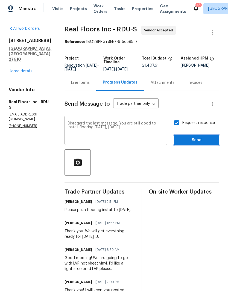
click at [210, 140] on span "Send" at bounding box center [196, 140] width 37 height 7
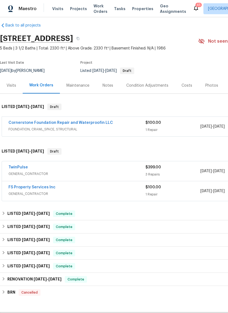
scroll to position [6, 0]
